Goal: Task Accomplishment & Management: Manage account settings

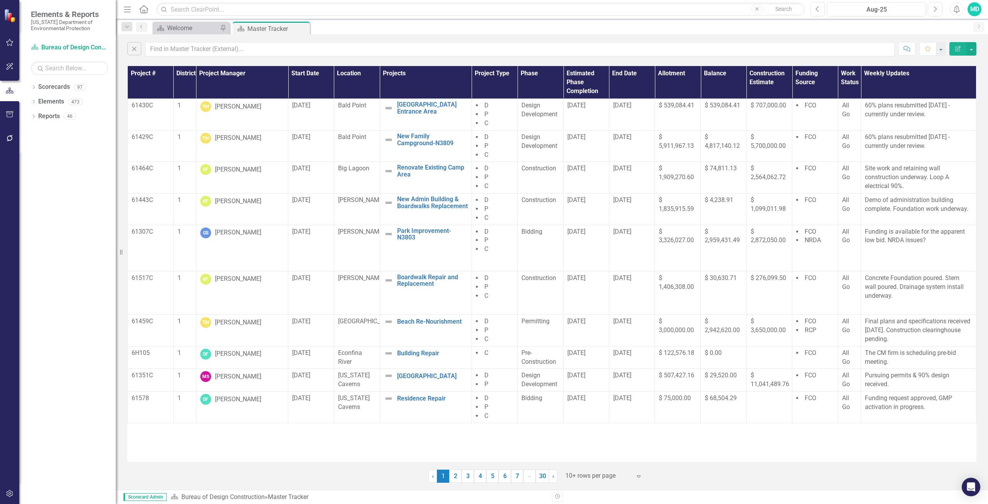
click at [186, 49] on input "text" at bounding box center [520, 49] width 750 height 14
type input "keen"
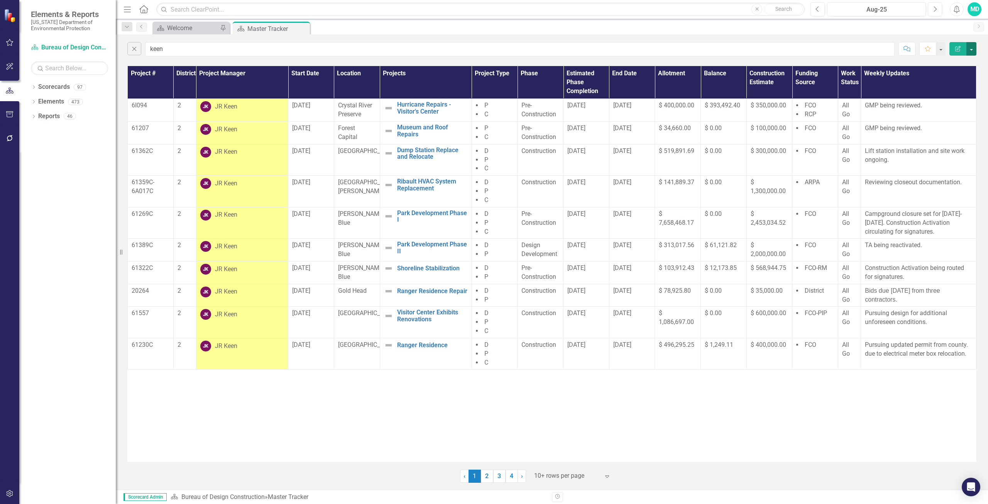
click at [971, 50] on button "button" at bounding box center [972, 49] width 10 height 14
click at [954, 77] on link "PDF Export to PDF" at bounding box center [945, 78] width 61 height 14
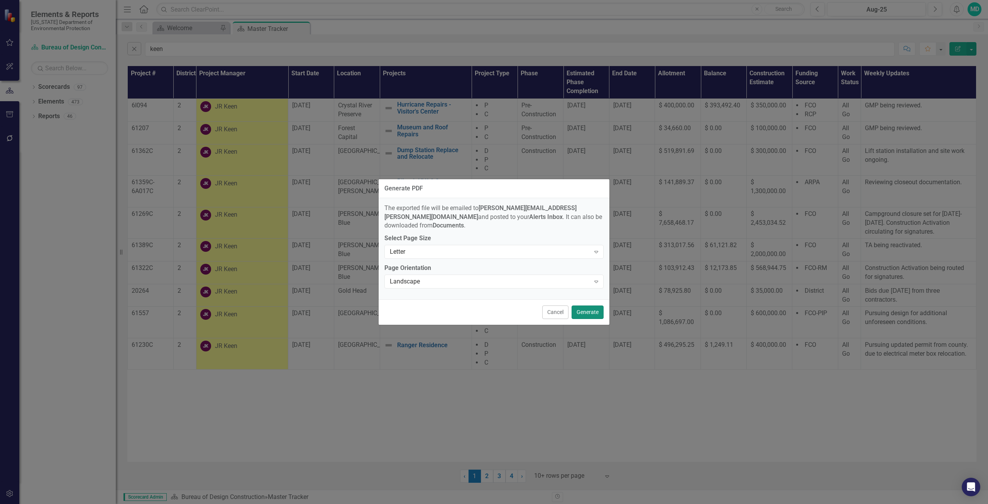
click at [592, 307] on button "Generate" at bounding box center [588, 312] width 32 height 14
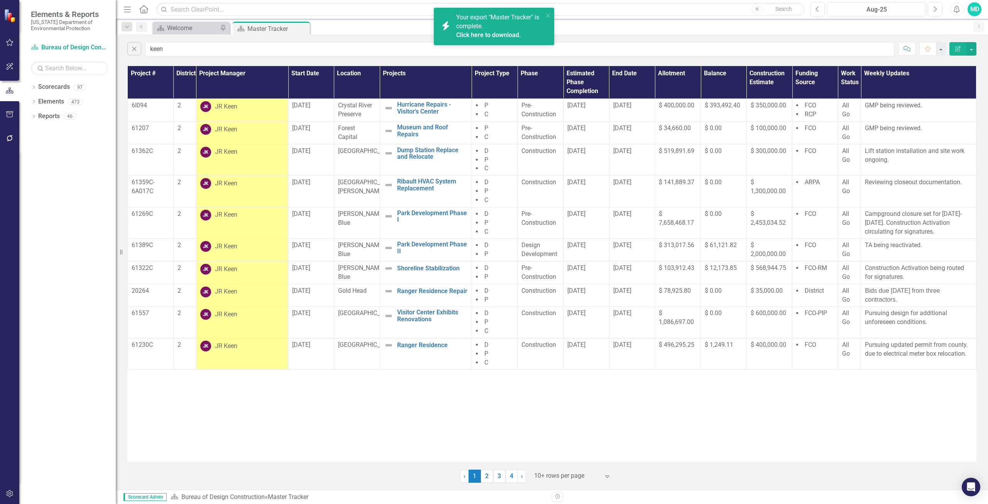
click at [503, 24] on div "Your export "Master Tracker" is complete. Click here to download." at bounding box center [499, 26] width 87 height 27
click at [264, 426] on div "Project # District Project Manager Start Date Location Projects Project Type Ph…" at bounding box center [551, 264] width 849 height 396
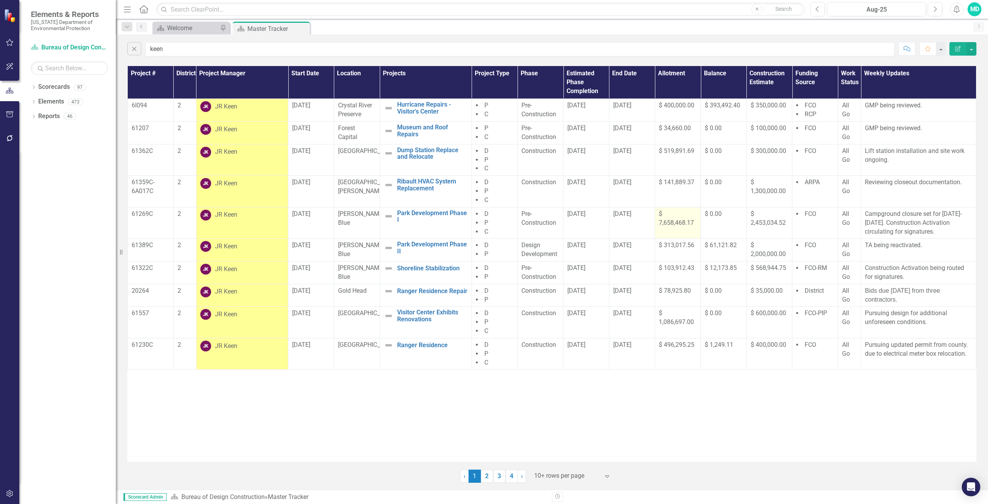
click at [677, 224] on span "$ 7,658,468.17" at bounding box center [676, 218] width 35 height 16
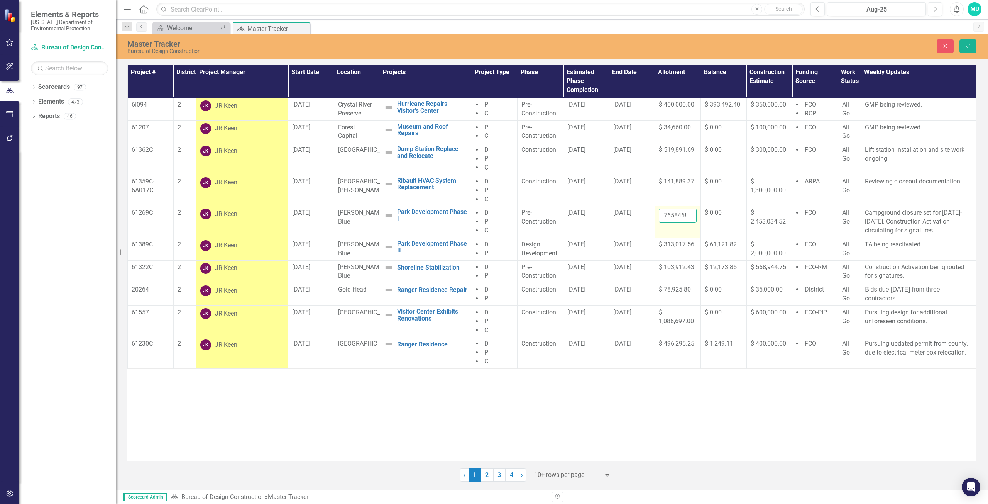
click at [676, 215] on input "7658468.17" at bounding box center [678, 215] width 38 height 14
type input "7"
type input "7658828.17"
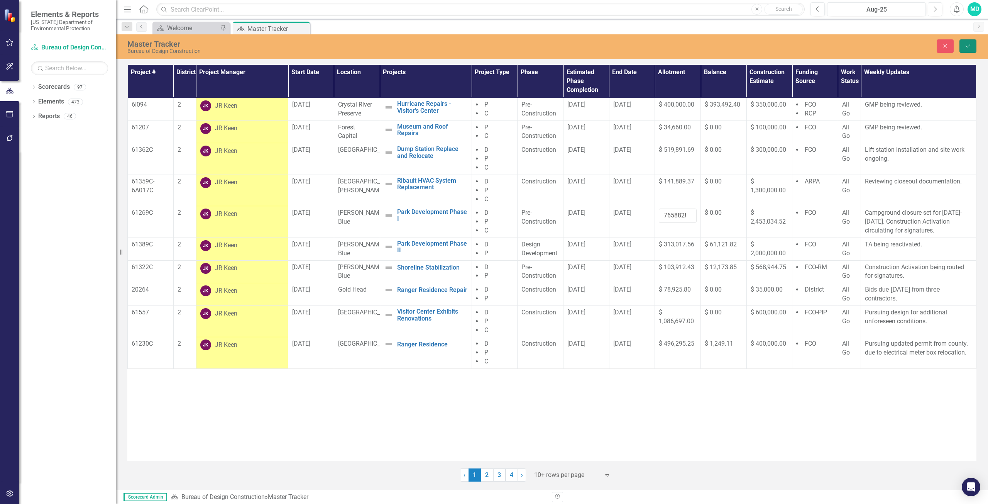
click at [972, 44] on button "Save" at bounding box center [968, 46] width 17 height 14
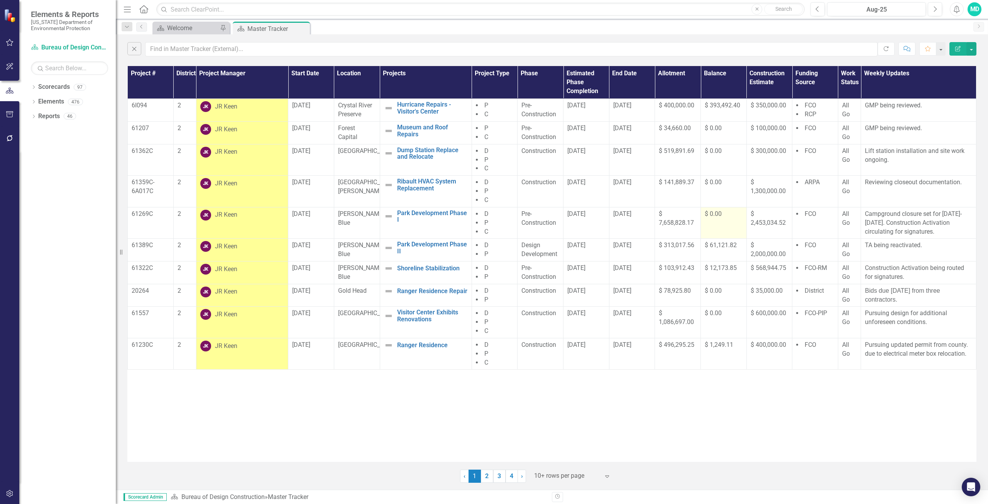
click at [717, 224] on td "$ 0.00" at bounding box center [724, 223] width 46 height 32
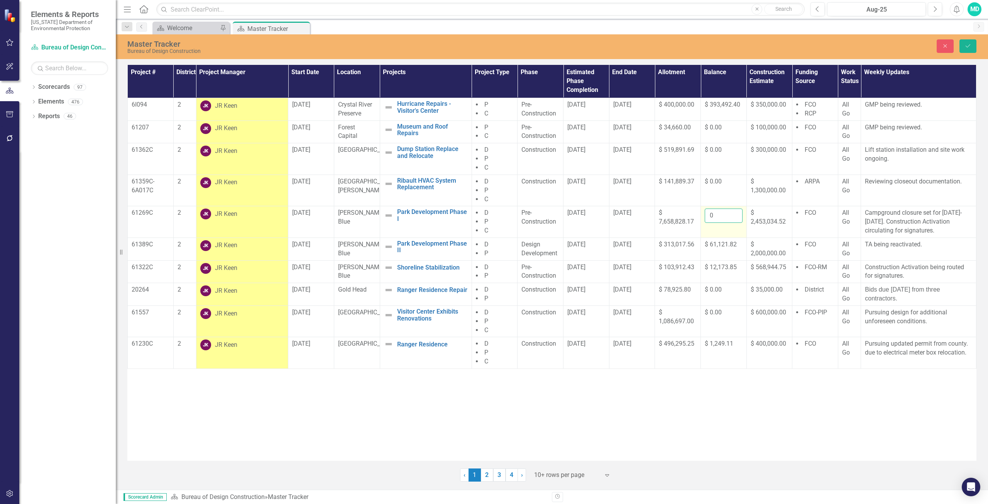
click at [715, 215] on input "0" at bounding box center [724, 215] width 38 height 14
type input "360.00"
click at [969, 49] on button "Save" at bounding box center [968, 46] width 17 height 14
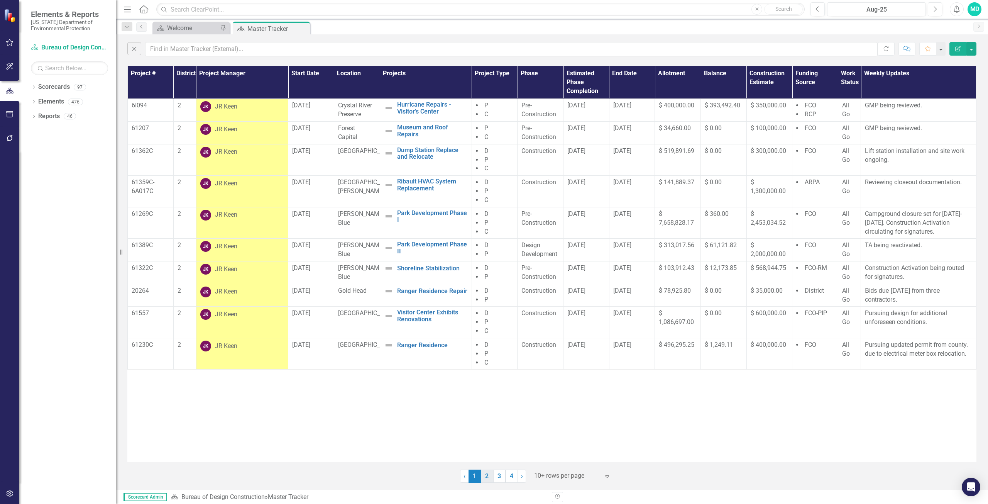
click at [488, 477] on link "2" at bounding box center [487, 475] width 12 height 13
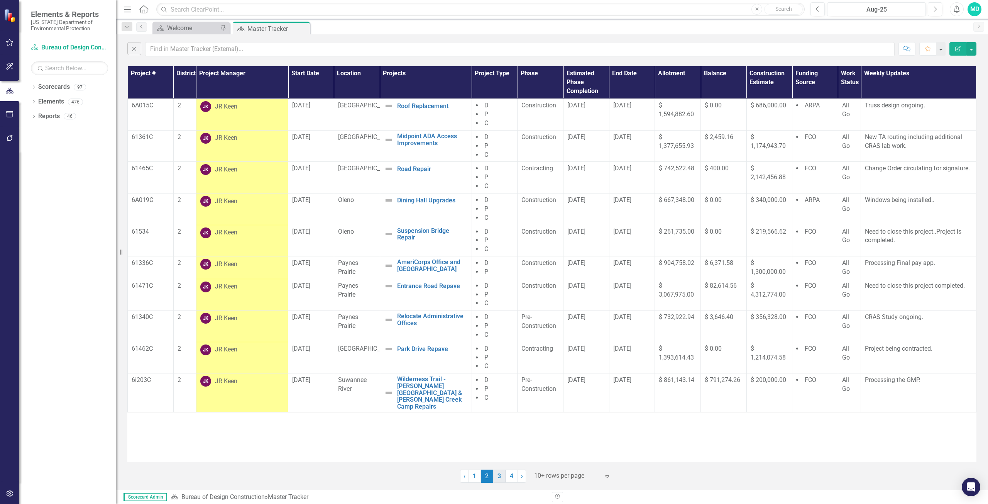
click at [498, 471] on link "3" at bounding box center [499, 475] width 12 height 13
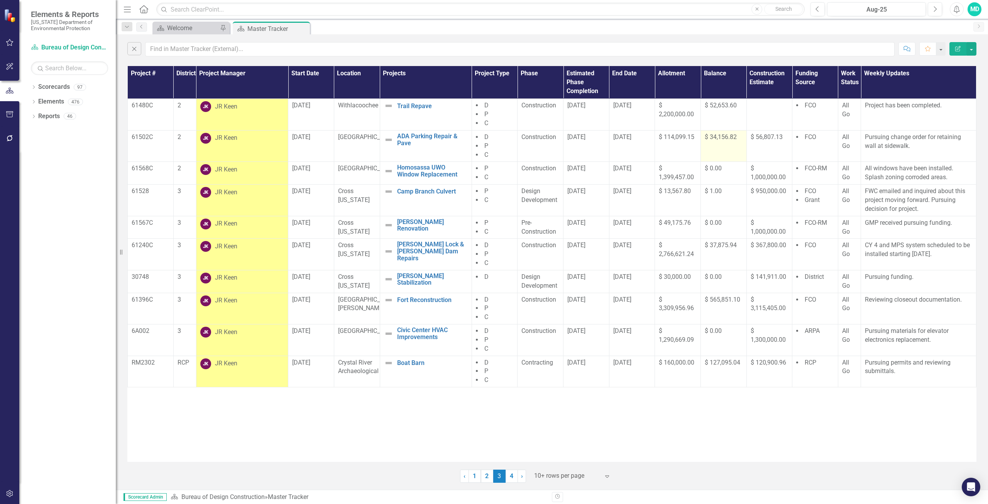
click at [721, 140] on span "$ 34,156.82" at bounding box center [721, 136] width 32 height 7
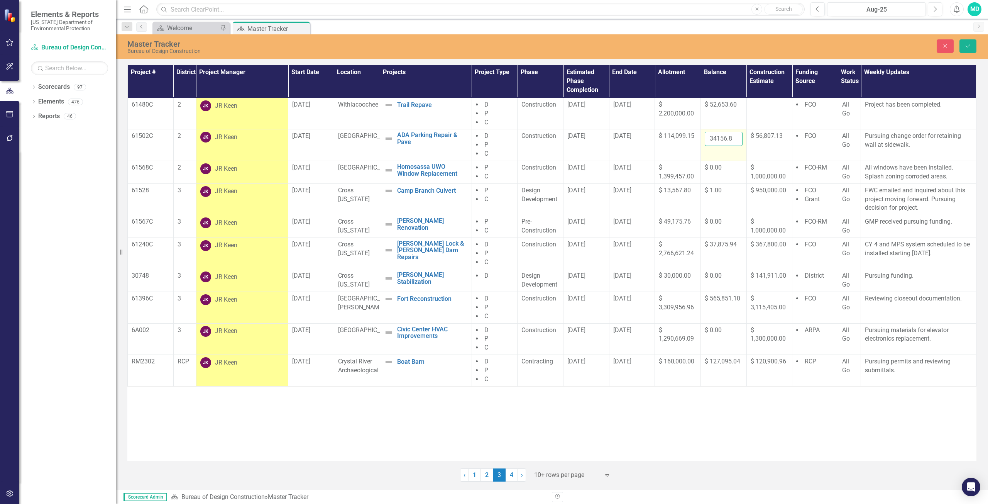
click at [719, 141] on input "34156.82" at bounding box center [724, 139] width 38 height 14
type input "3"
type input "31736.82"
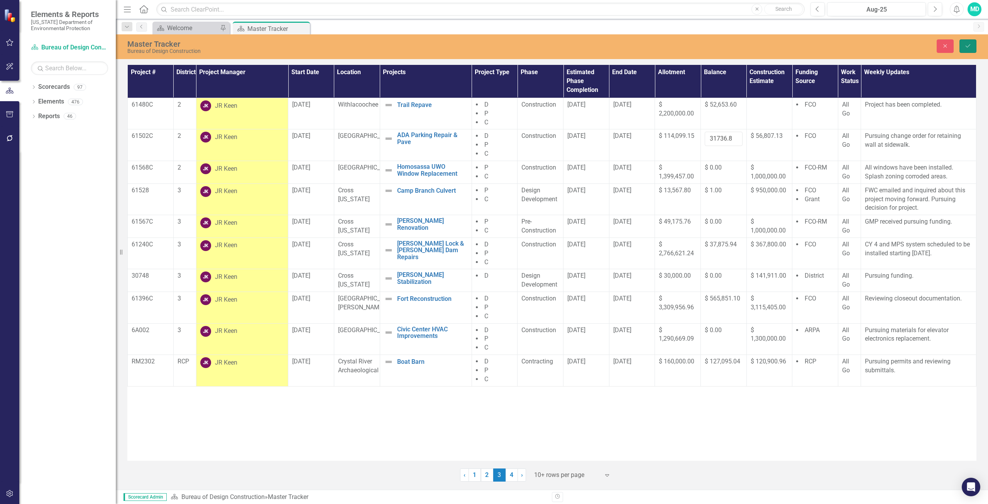
click at [968, 43] on icon "Save" at bounding box center [968, 45] width 7 height 5
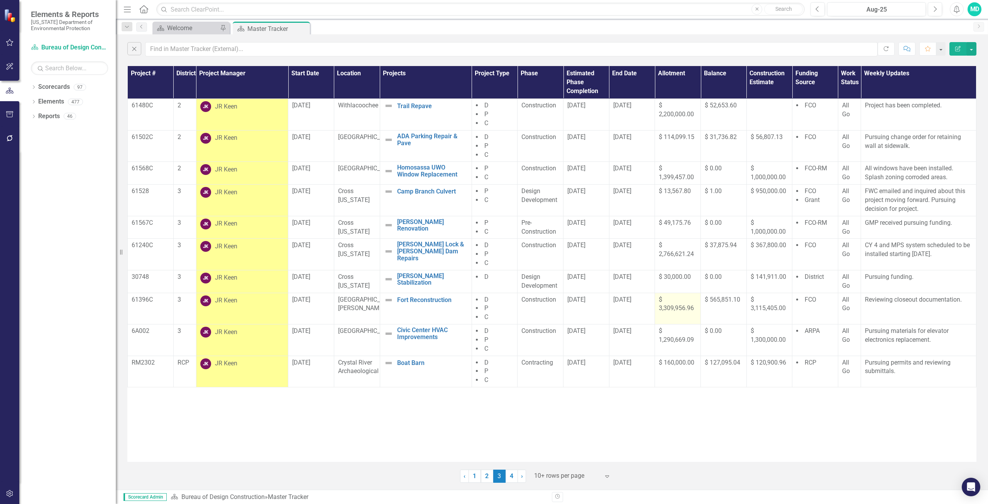
click at [679, 311] on span "$ 3,309,956.96" at bounding box center [676, 304] width 35 height 16
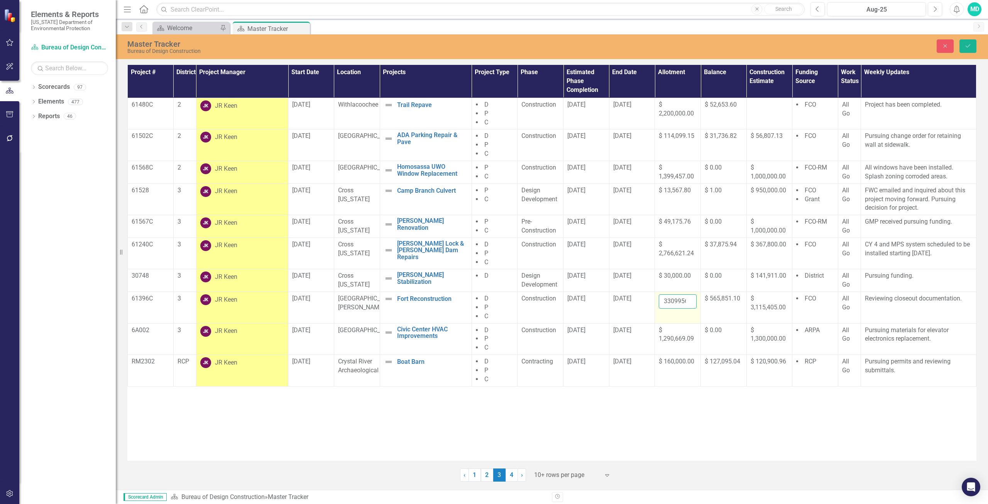
click at [675, 302] on input "3309956.96" at bounding box center [678, 301] width 38 height 14
type input "3"
type input "3366268.45"
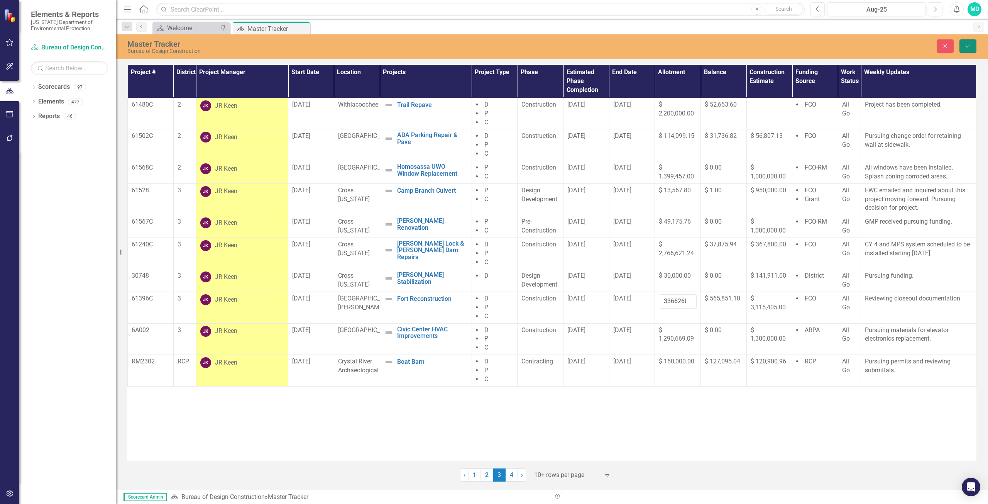
click at [967, 48] on icon "Save" at bounding box center [968, 45] width 7 height 5
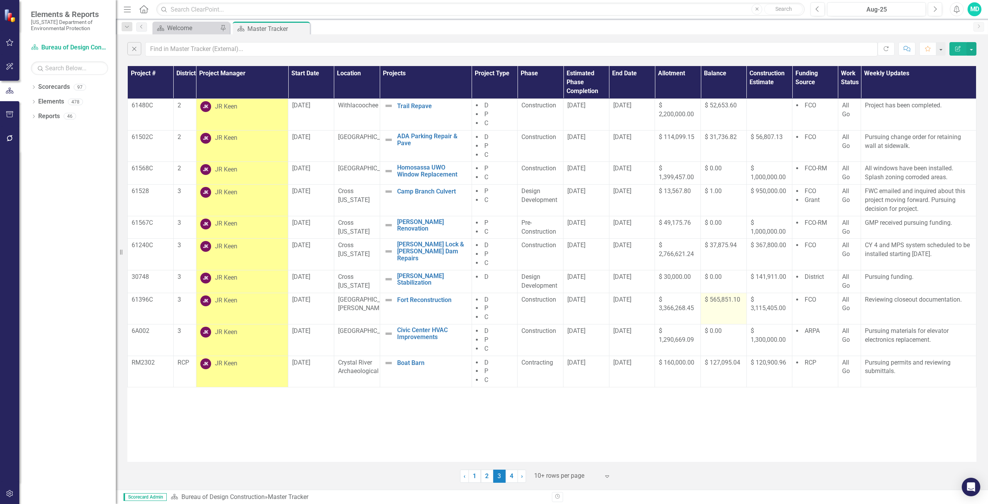
click at [726, 297] on span "$ 565,851.10" at bounding box center [723, 299] width 36 height 7
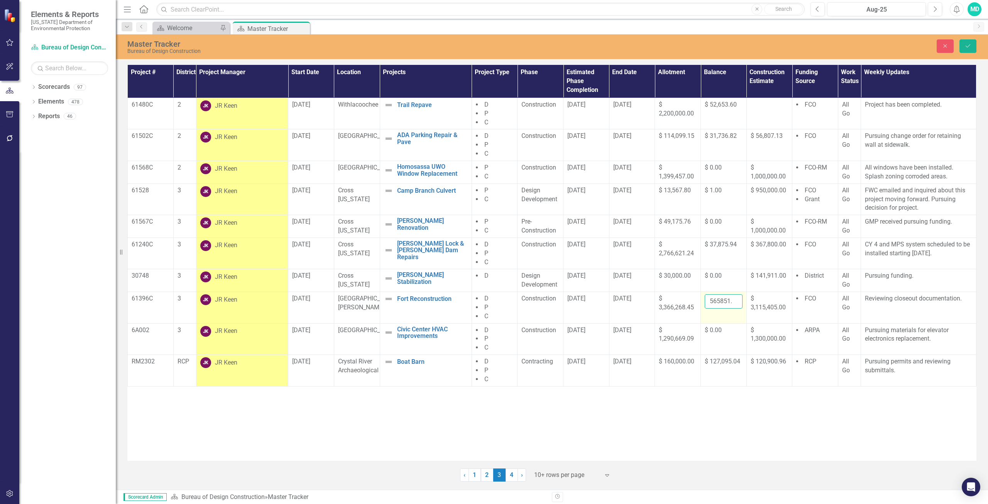
click at [726, 302] on input "565851.1" at bounding box center [724, 301] width 38 height 14
type input "5"
type input "522976.12"
click at [966, 48] on icon "Save" at bounding box center [968, 45] width 7 height 5
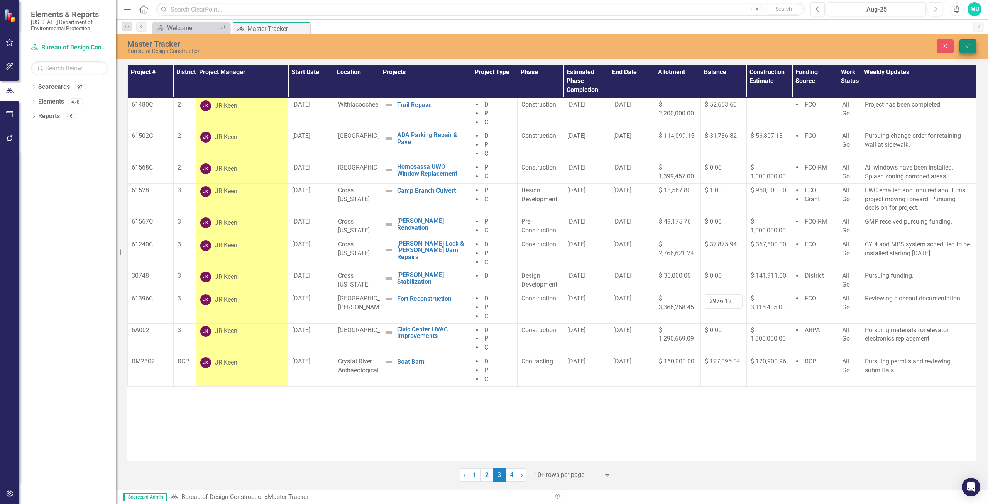
scroll to position [0, 0]
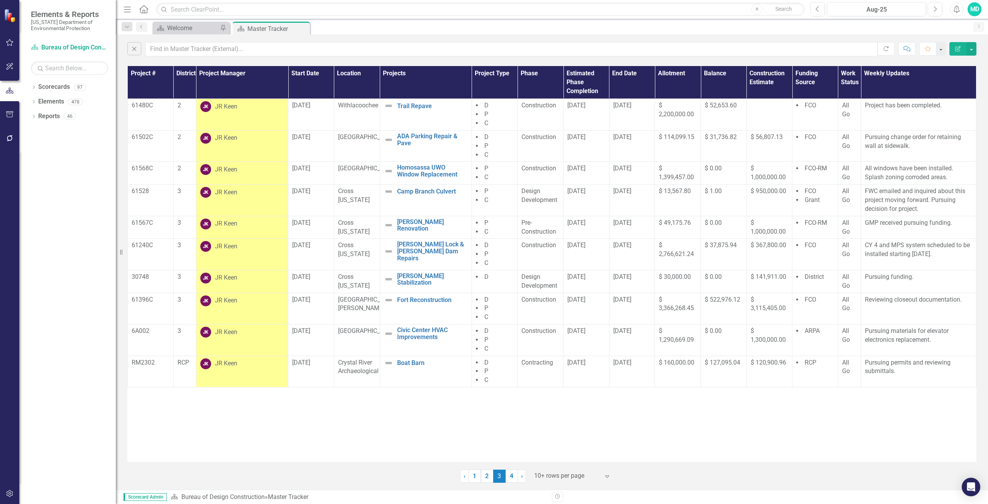
click at [979, 13] on div "MD" at bounding box center [975, 9] width 14 height 14
click at [951, 97] on link "Logout Log Out" at bounding box center [950, 97] width 61 height 14
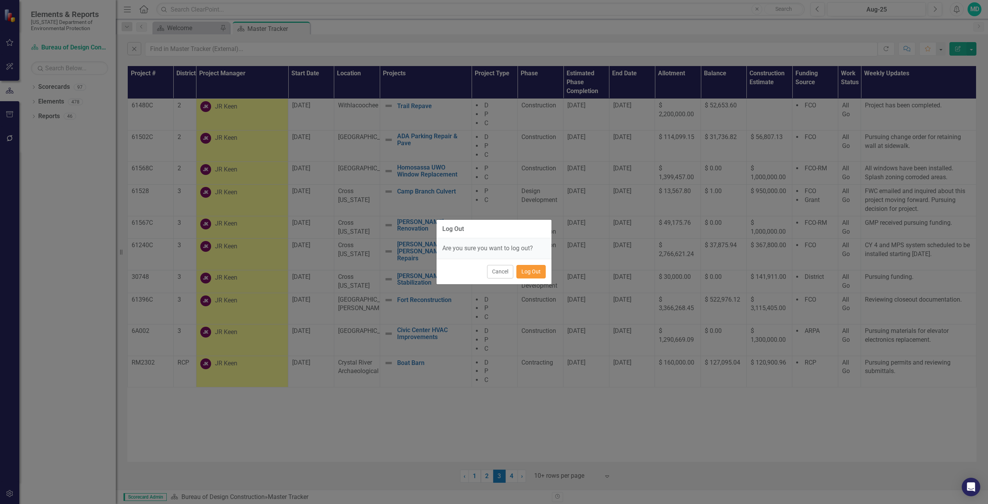
click at [538, 274] on button "Log Out" at bounding box center [531, 272] width 29 height 14
